Goal: Navigation & Orientation: Find specific page/section

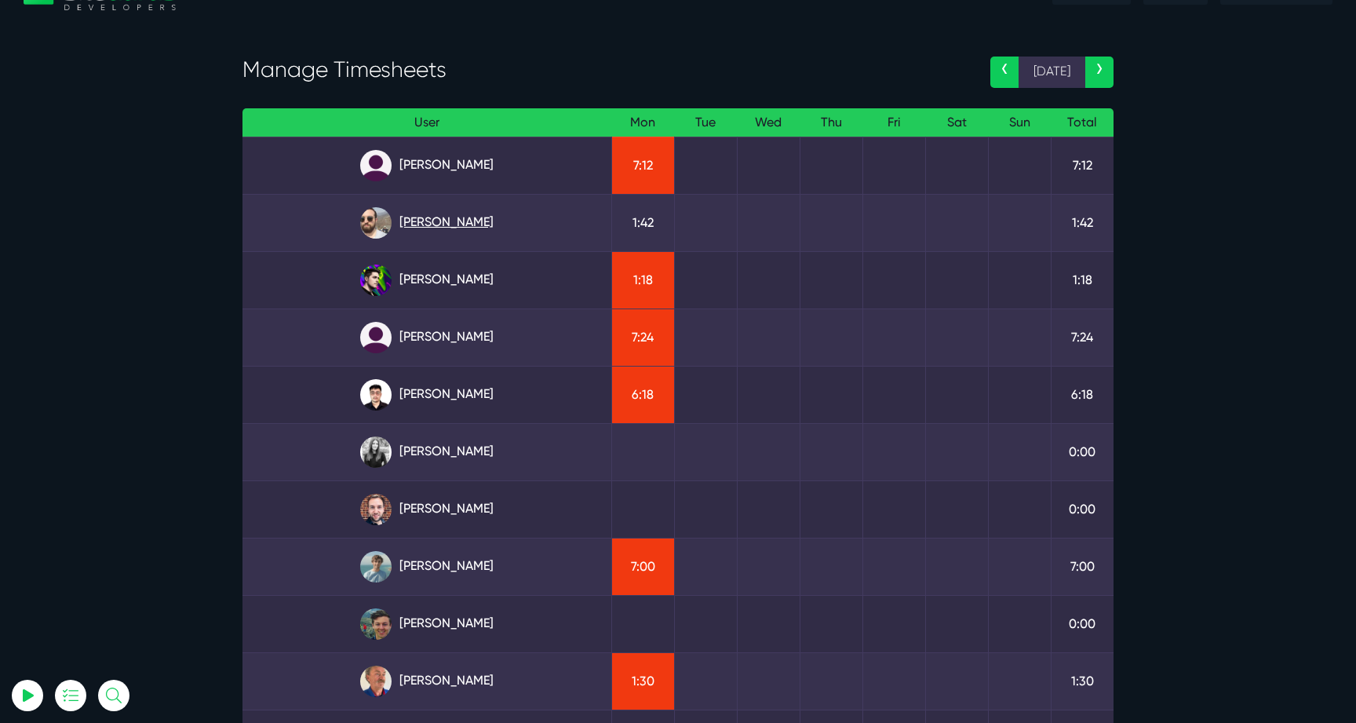
scroll to position [37, 0]
click at [465, 566] on link "Matt Jones" at bounding box center [427, 565] width 344 height 31
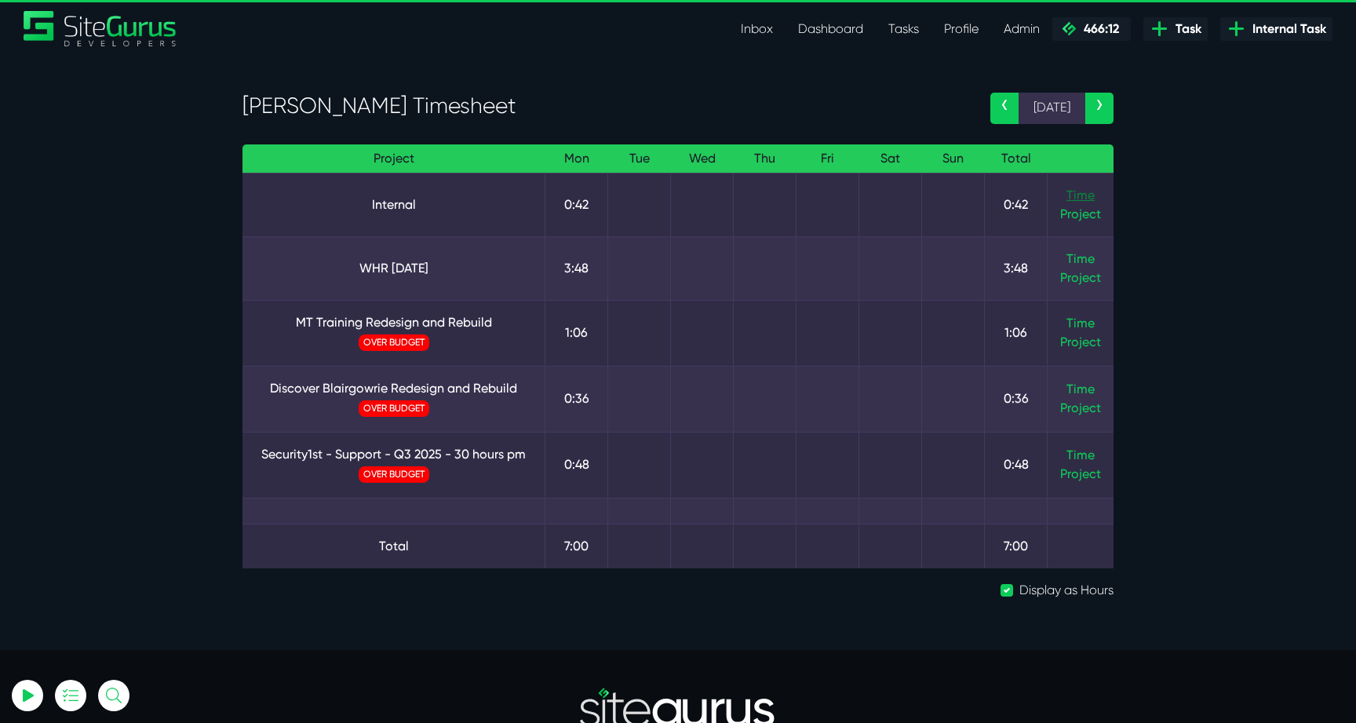
click at [1078, 191] on link "Time" at bounding box center [1080, 195] width 28 height 15
click at [1080, 254] on link "Time" at bounding box center [1080, 258] width 28 height 15
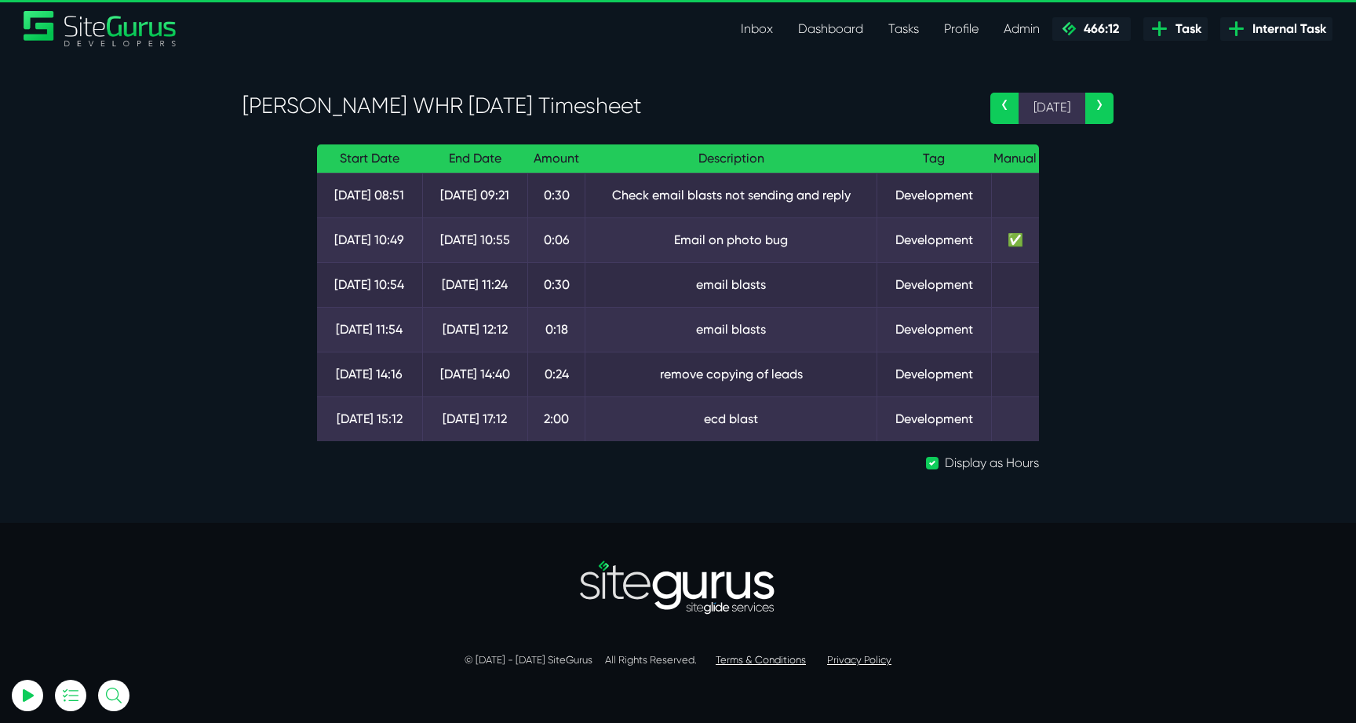
click at [765, 31] on link "Inbox" at bounding box center [756, 28] width 57 height 31
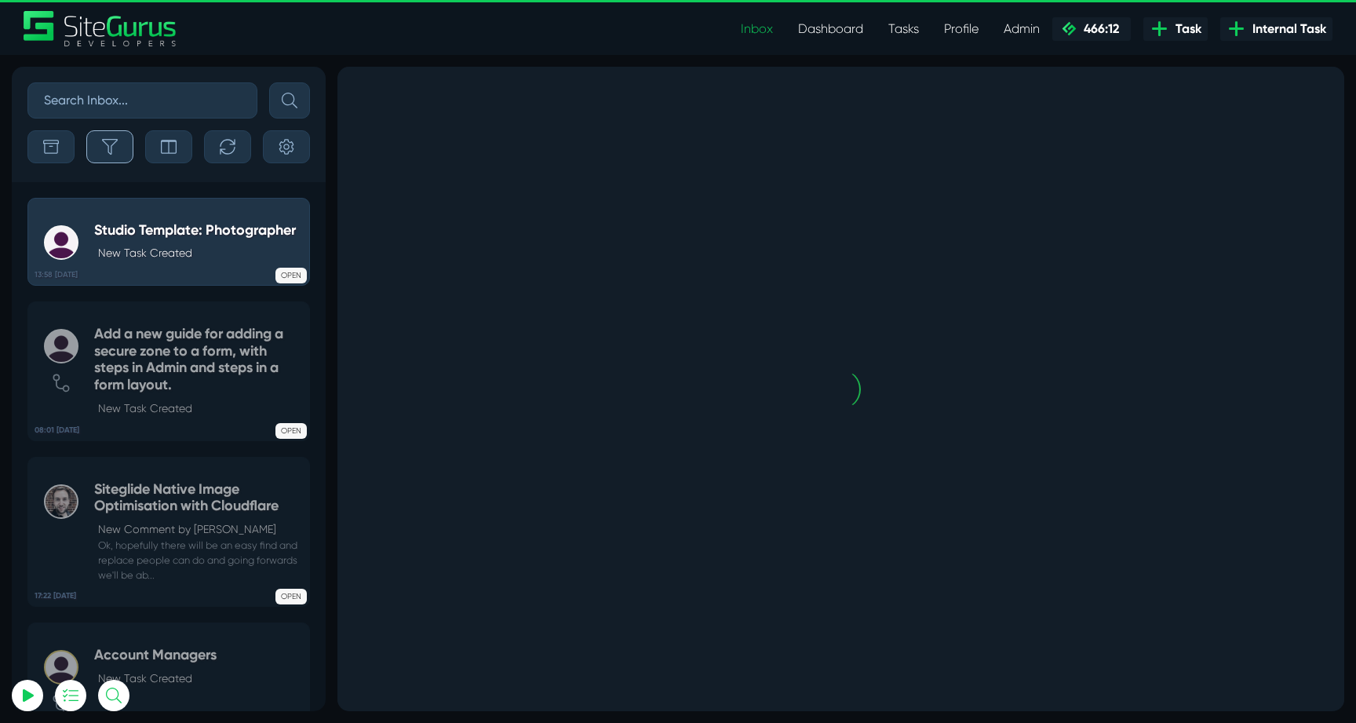
click at [115, 148] on icon "button" at bounding box center [110, 147] width 16 height 16
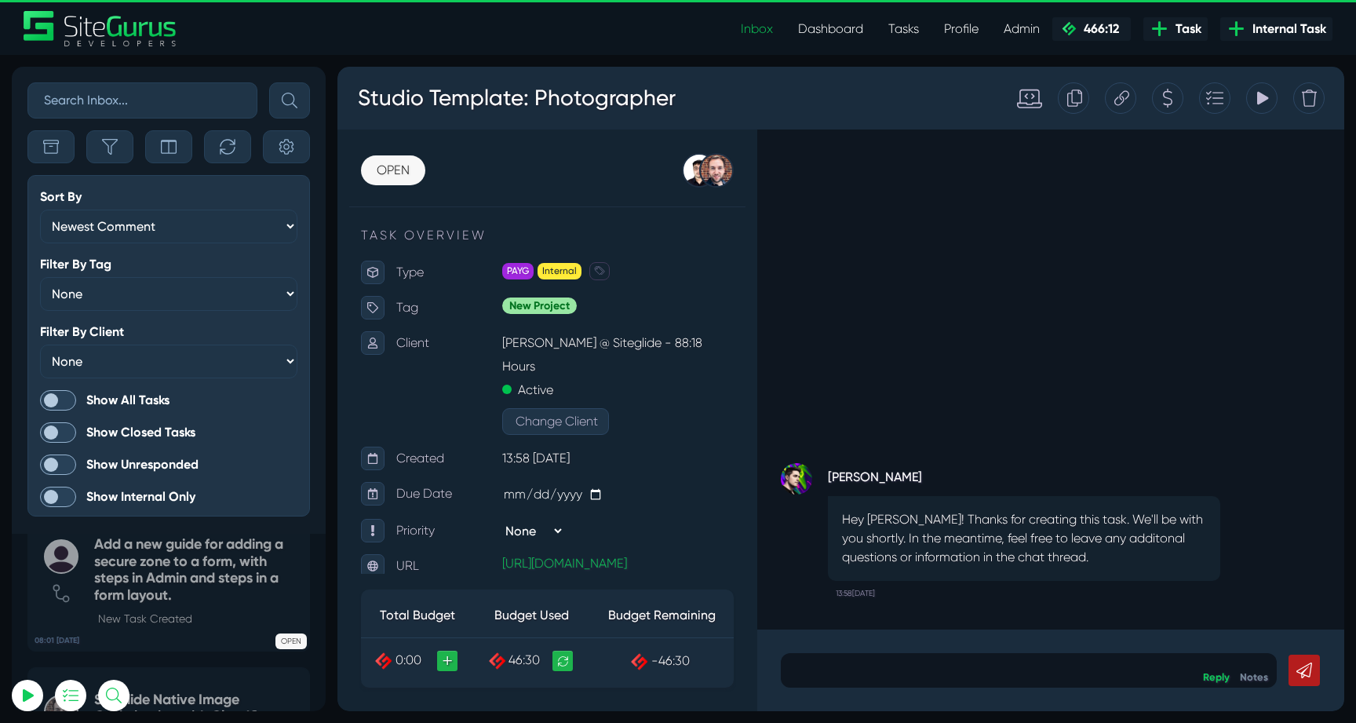
click at [61, 410] on form "Sort By Newest Comment Latest Activity Due Date Priority Name Filter By Tag Non…" at bounding box center [168, 345] width 282 height 341
click at [61, 403] on span at bounding box center [58, 400] width 36 height 20
click at [0, 0] on input "Show All Tasks" at bounding box center [0, 0] width 0 height 0
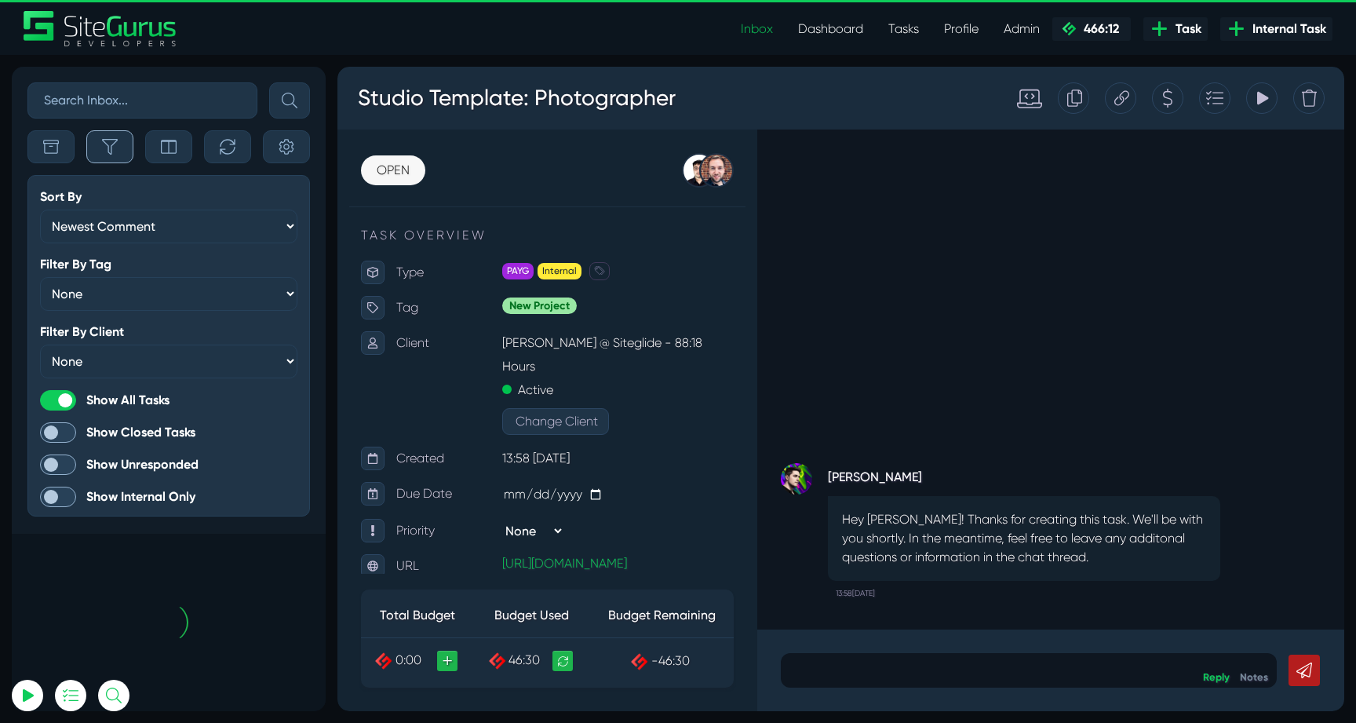
click at [115, 152] on icon "button" at bounding box center [110, 147] width 16 height 16
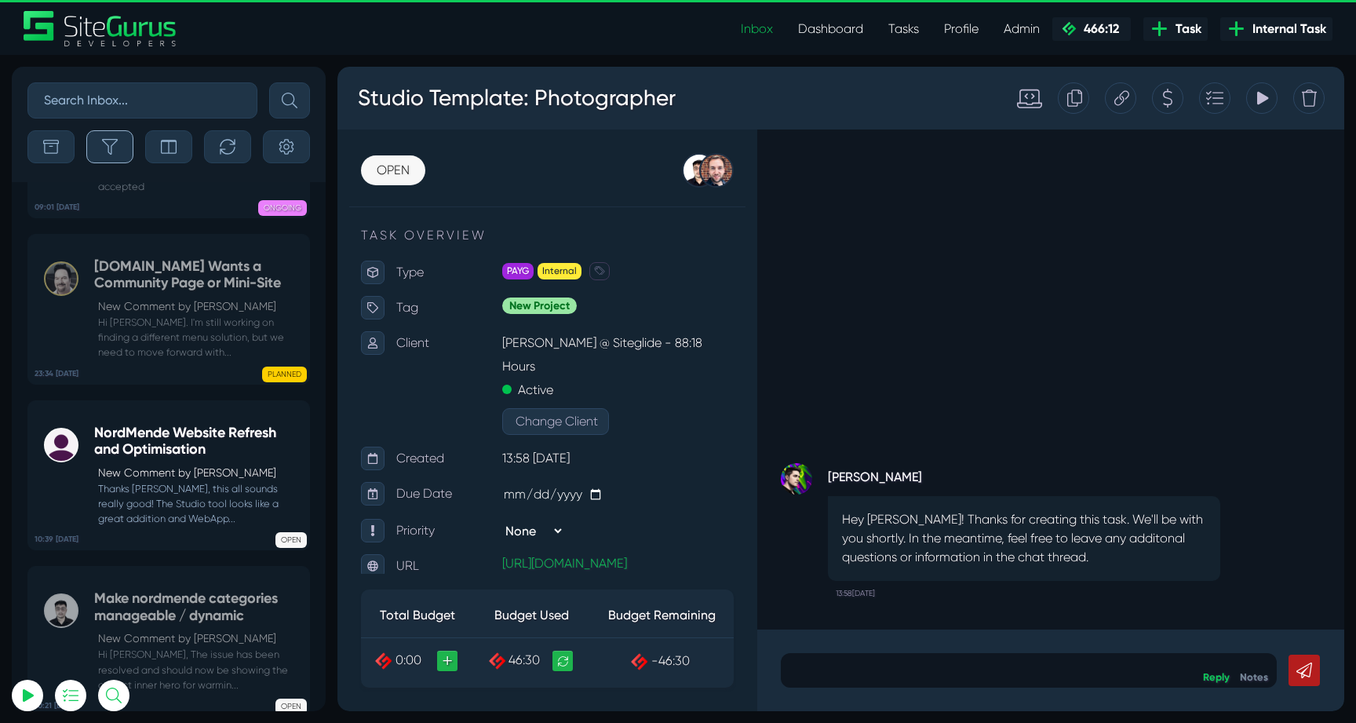
scroll to position [-63092, 0]
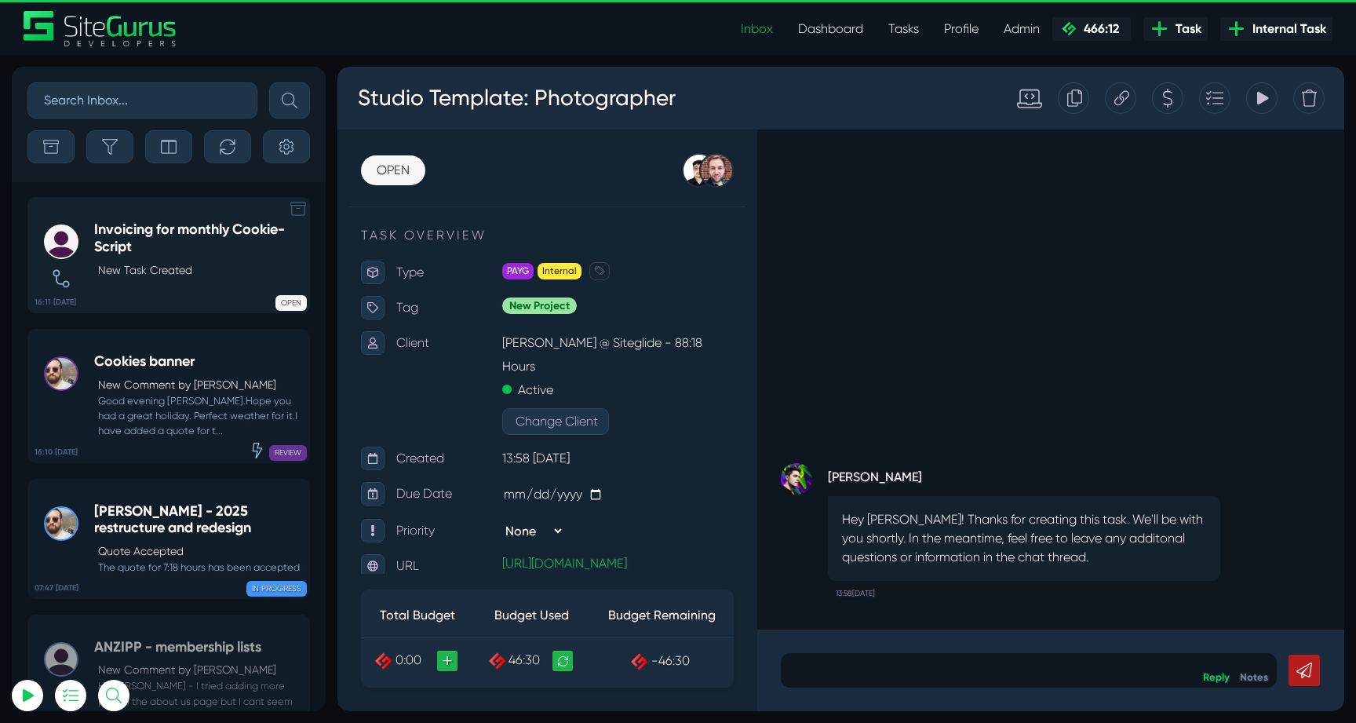
click at [222, 239] on h5 "Invoicing for monthly Cookie-Script" at bounding box center [197, 238] width 207 height 34
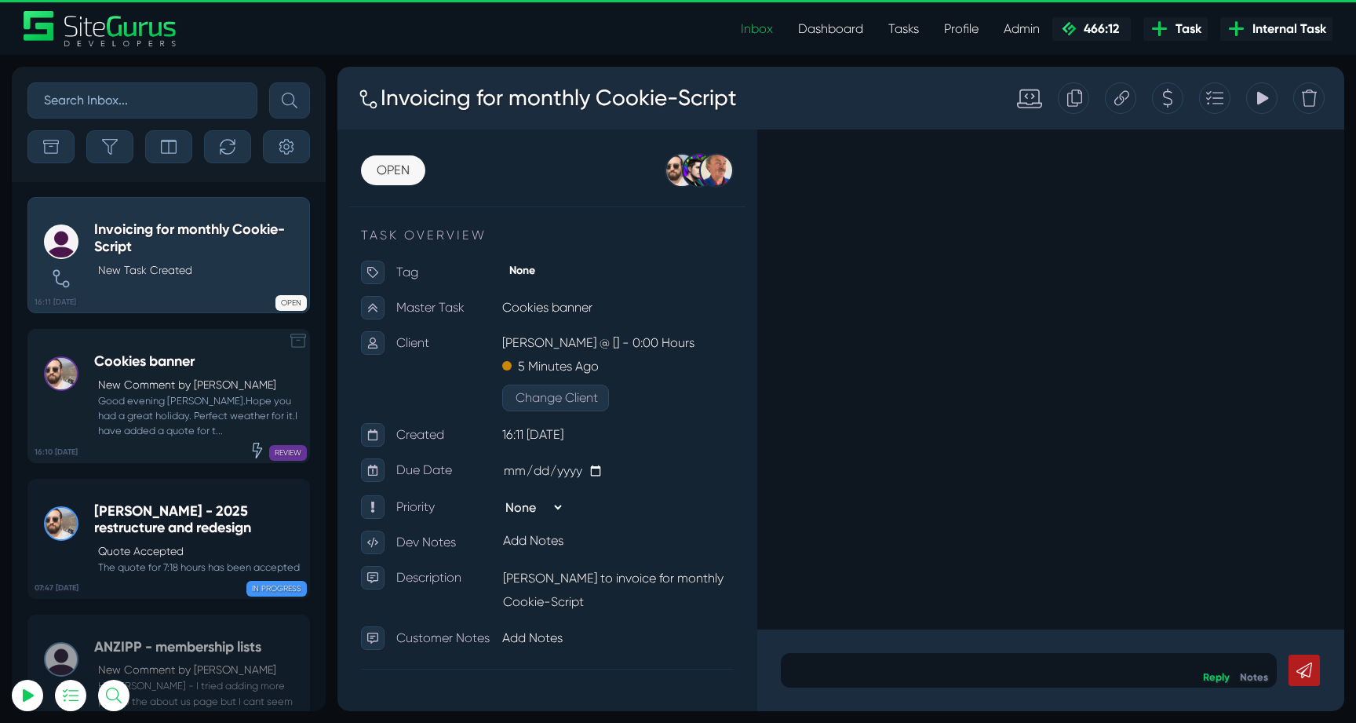
click at [178, 432] on small "Good evening [PERSON_NAME].Hope you had a great holiday. Perfect weather for it…" at bounding box center [197, 416] width 207 height 46
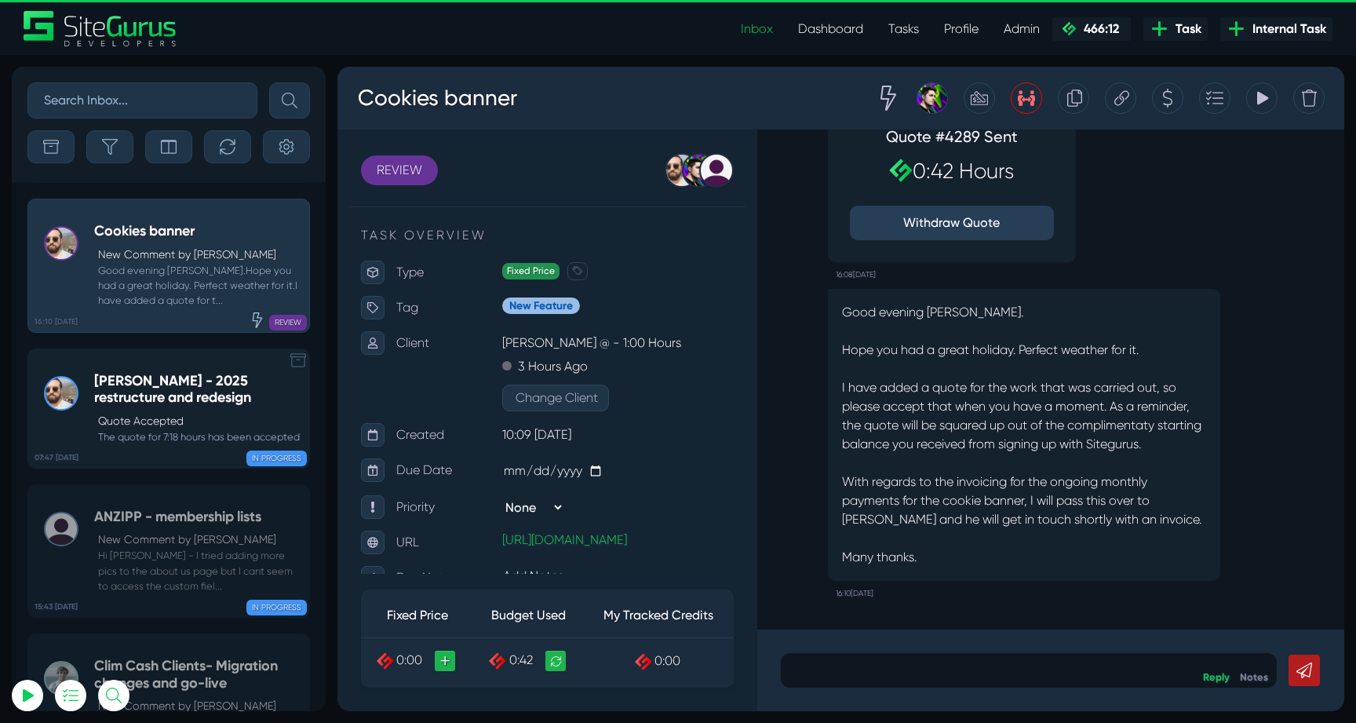
click at [188, 388] on h5 "[PERSON_NAME] - 2025 restructure and redesign" at bounding box center [197, 390] width 207 height 34
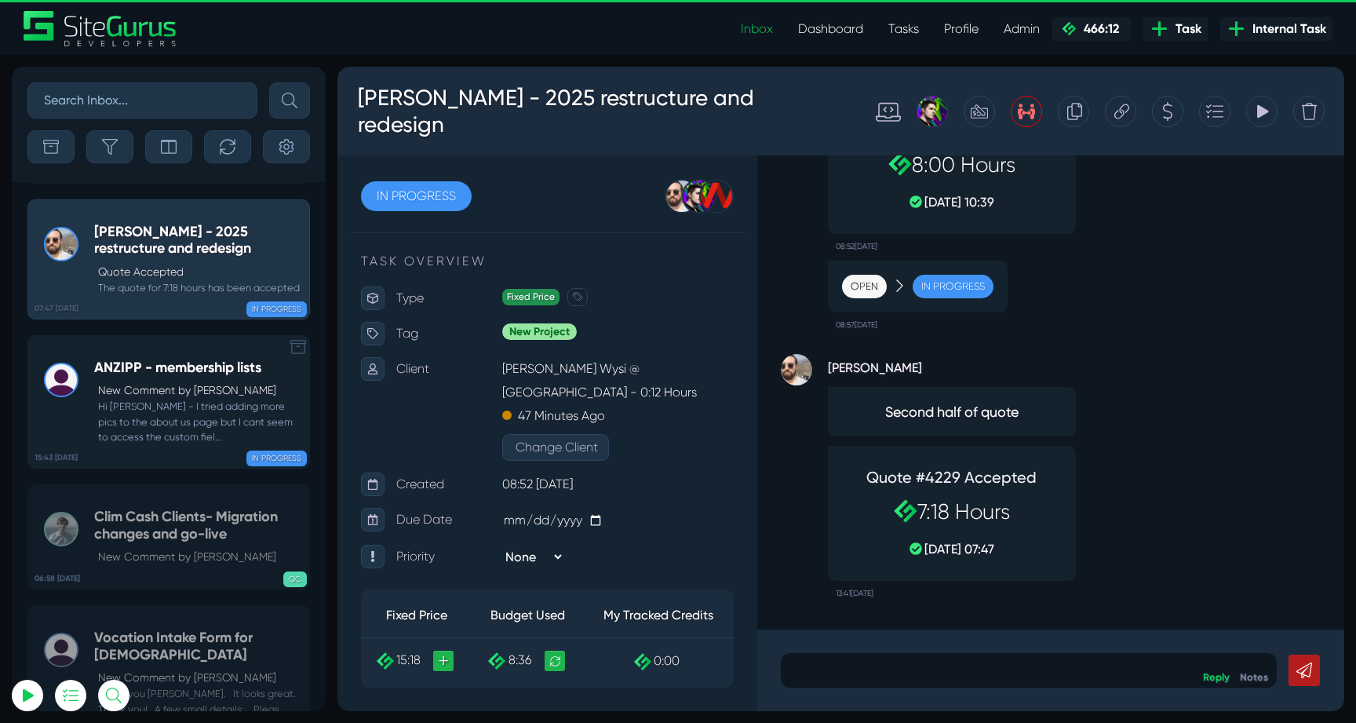
click at [151, 387] on p "New Comment by [PERSON_NAME]" at bounding box center [199, 390] width 203 height 16
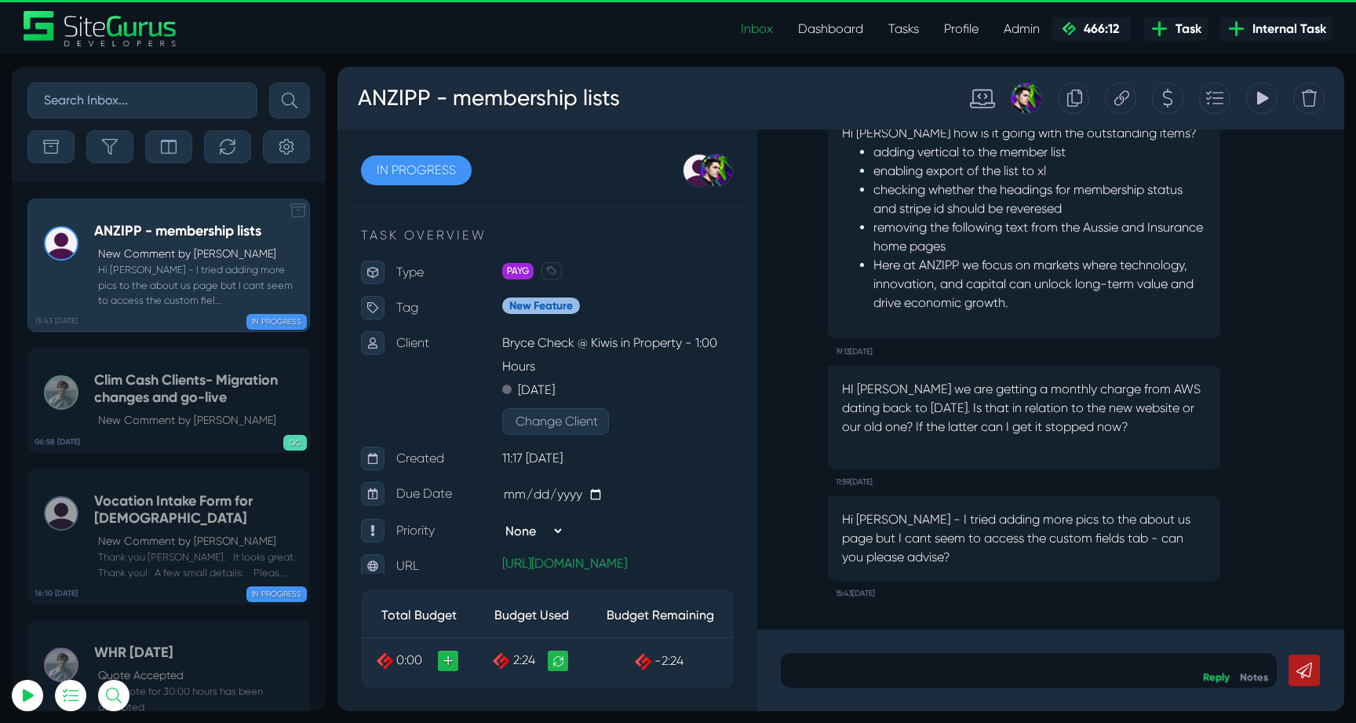
scroll to position [-63092, 0]
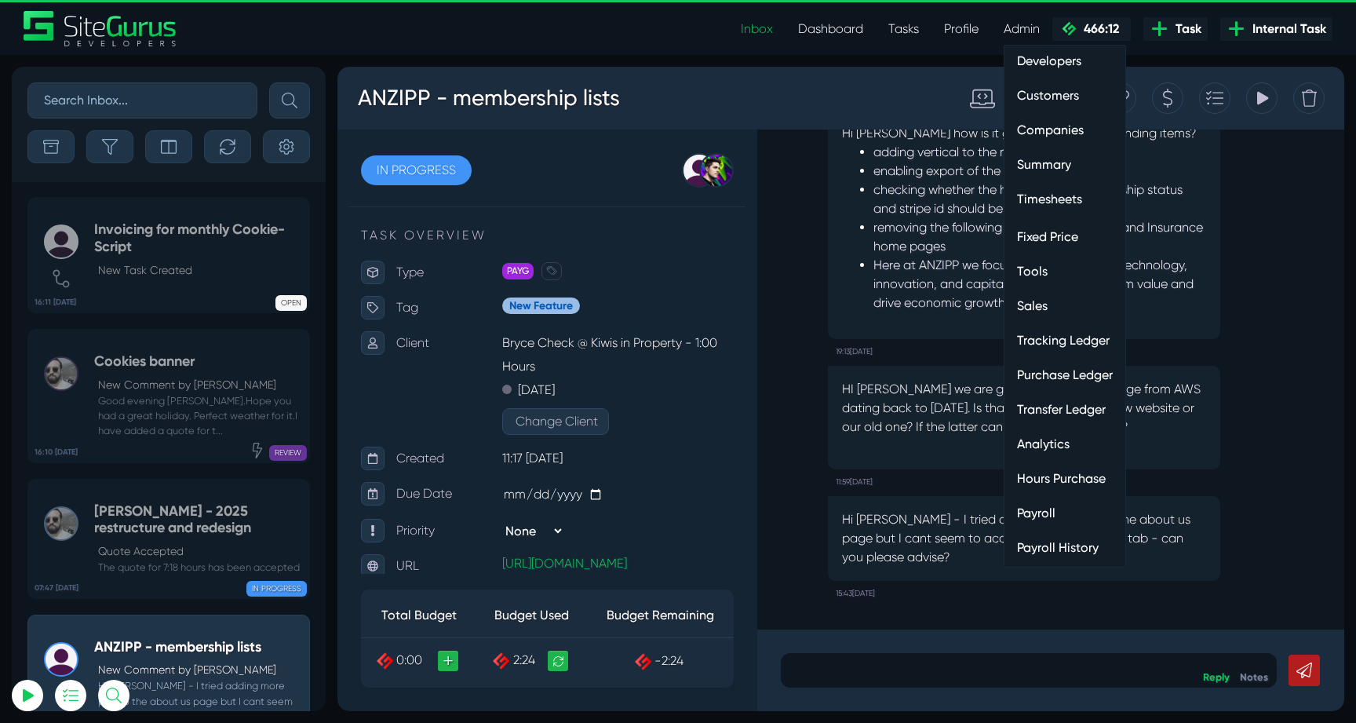
click at [1047, 197] on link "Timesheets" at bounding box center [1064, 199] width 121 height 31
type input "[EMAIL_ADDRESS][DOMAIN_NAME]"
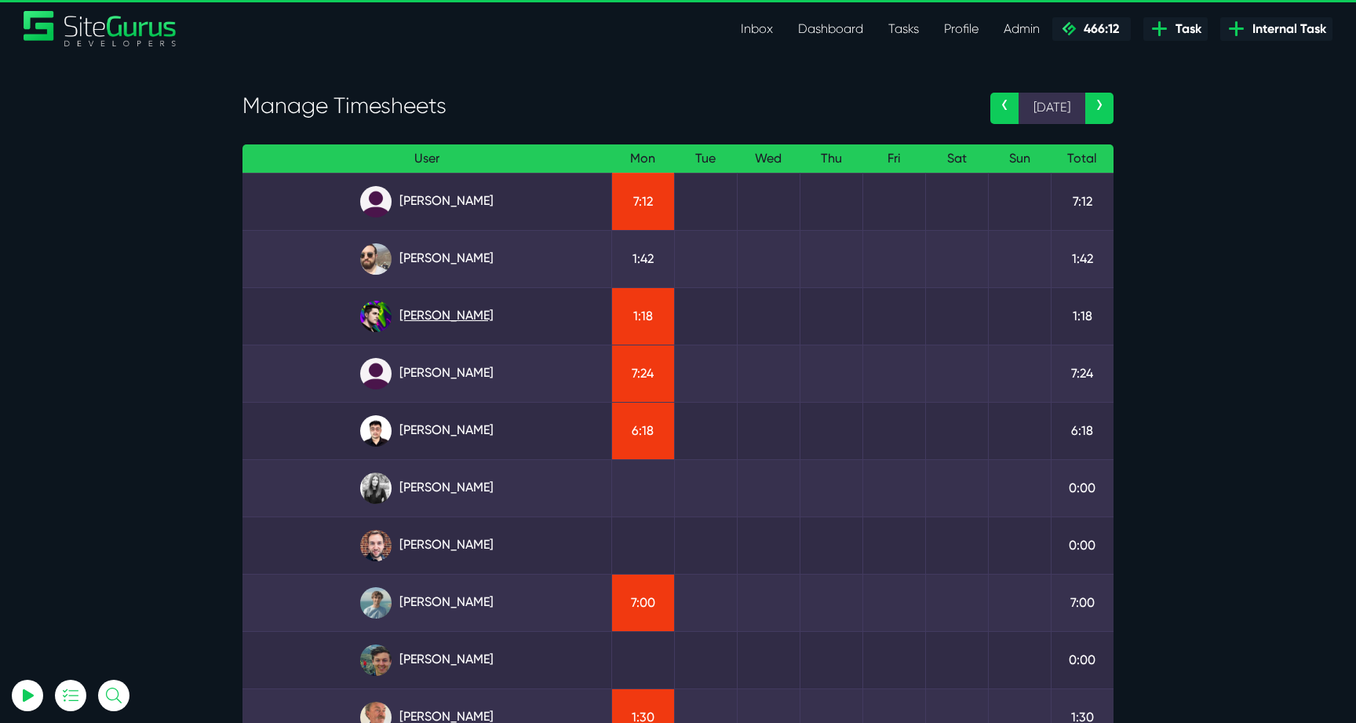
click at [434, 304] on link "Josh Carter" at bounding box center [427, 316] width 344 height 31
